Goal: Task Accomplishment & Management: Use online tool/utility

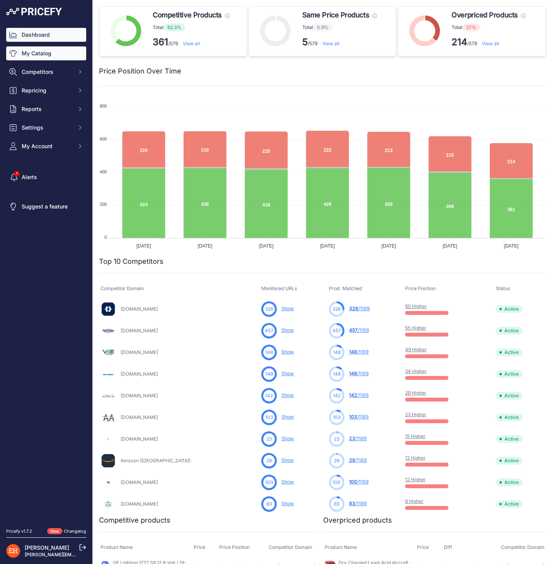
click at [48, 56] on link "My Catalog" at bounding box center [46, 53] width 80 height 14
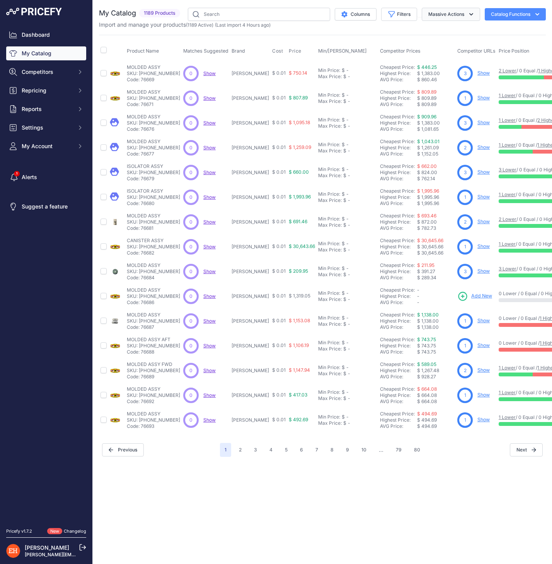
click at [448, 15] on button "Massive Actions" at bounding box center [451, 14] width 58 height 13
click at [390, 12] on icon "button" at bounding box center [392, 15] width 6 height 6
click at [373, 109] on select "Select an option AeroShell AVI Survival Products Barry Mounts BatteryMINDer Bog…" at bounding box center [374, 108] width 74 height 13
click at [369, 111] on select "Select an option AeroShell AVI Survival Products Barry Mounts BatteryMINDer Bog…" at bounding box center [374, 108] width 74 height 13
